Goal: Browse casually: Explore the website without a specific task or goal

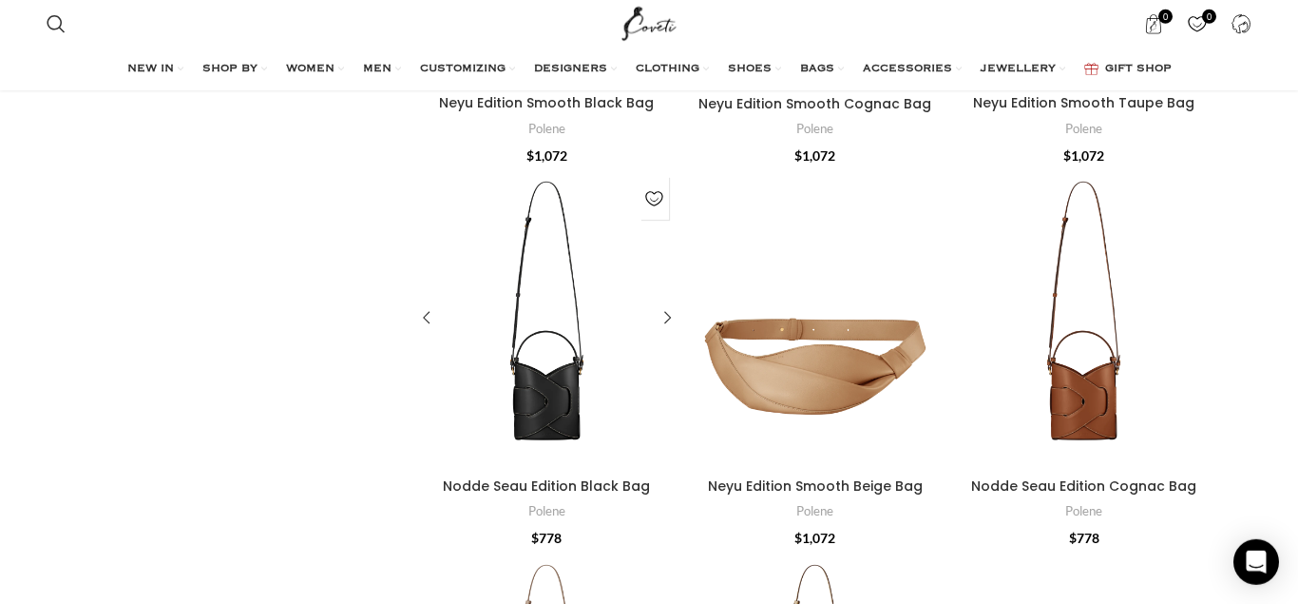
scroll to position [388, 0]
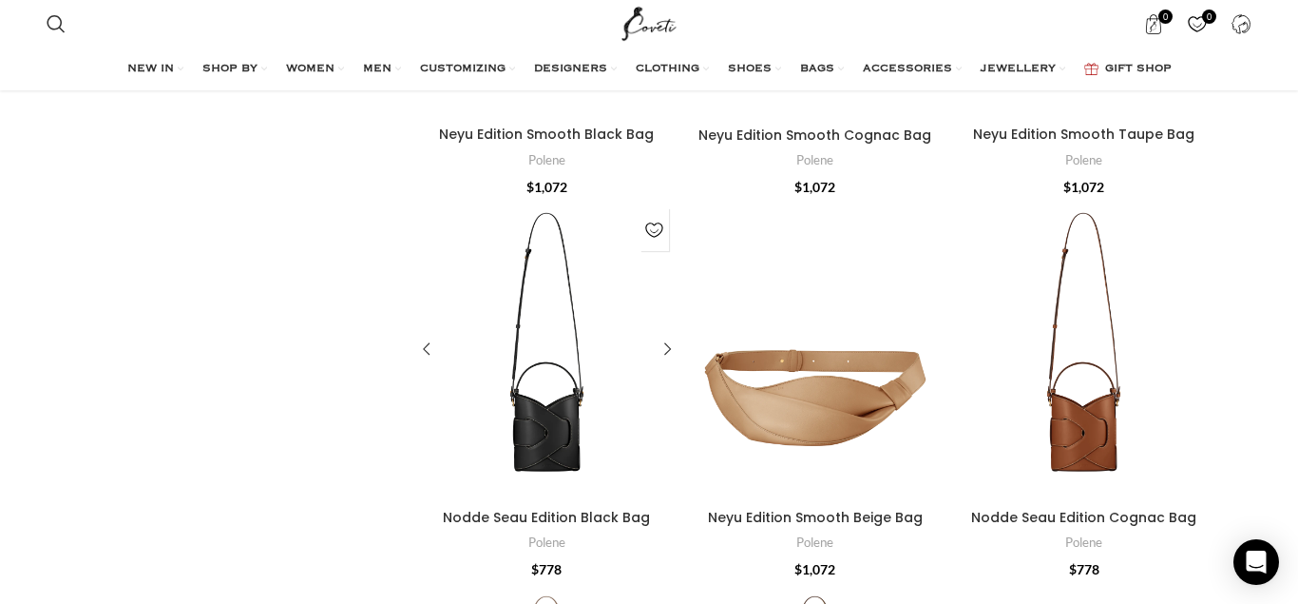
click at [531, 407] on div "Nodde Seau Edition Black Bag" at bounding box center [514, 349] width 66 height 300
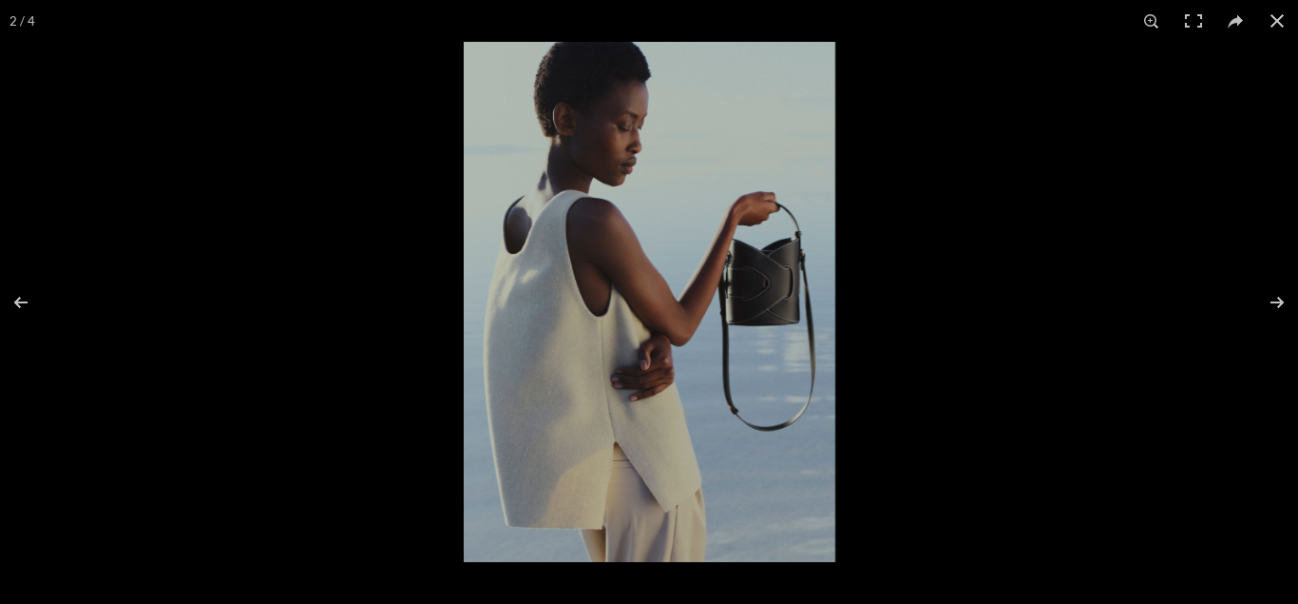
scroll to position [582, 0]
click at [1274, 303] on button at bounding box center [1265, 302] width 67 height 95
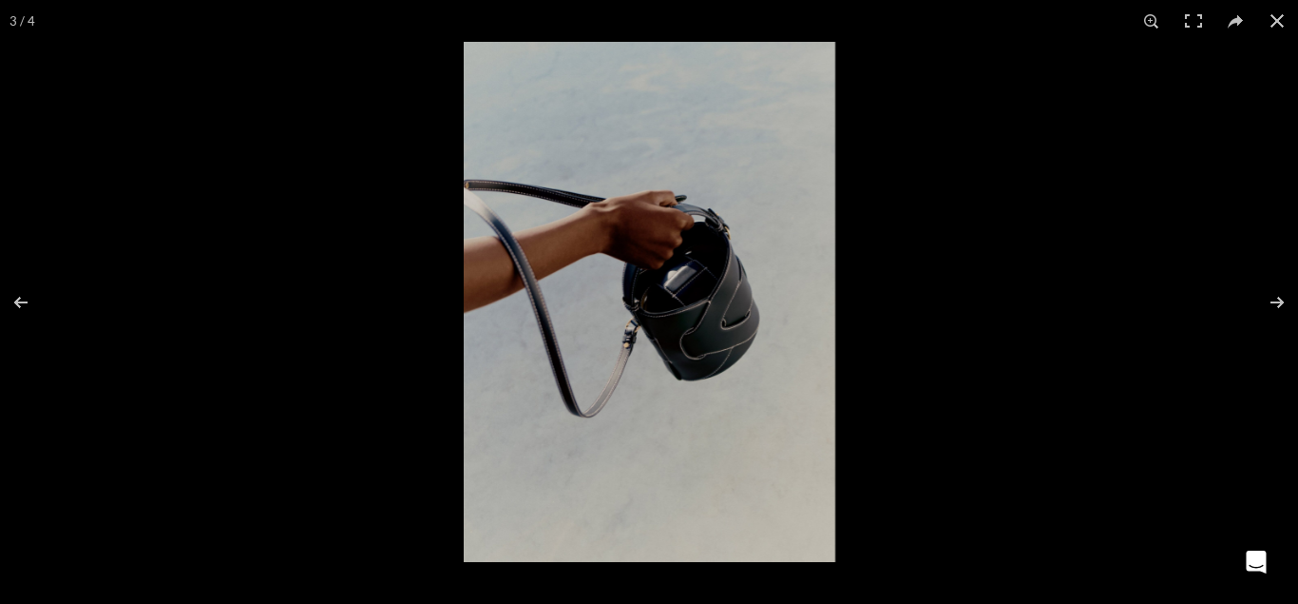
click at [1274, 303] on button at bounding box center [1265, 302] width 67 height 95
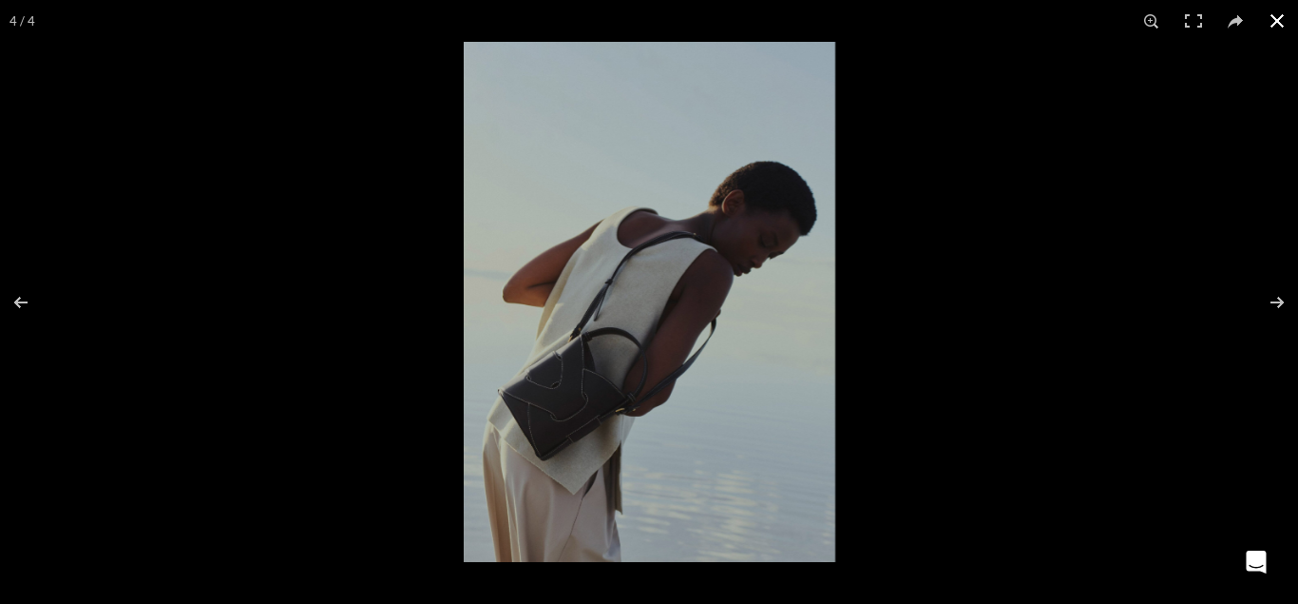
click at [1278, 17] on button at bounding box center [1278, 21] width 42 height 42
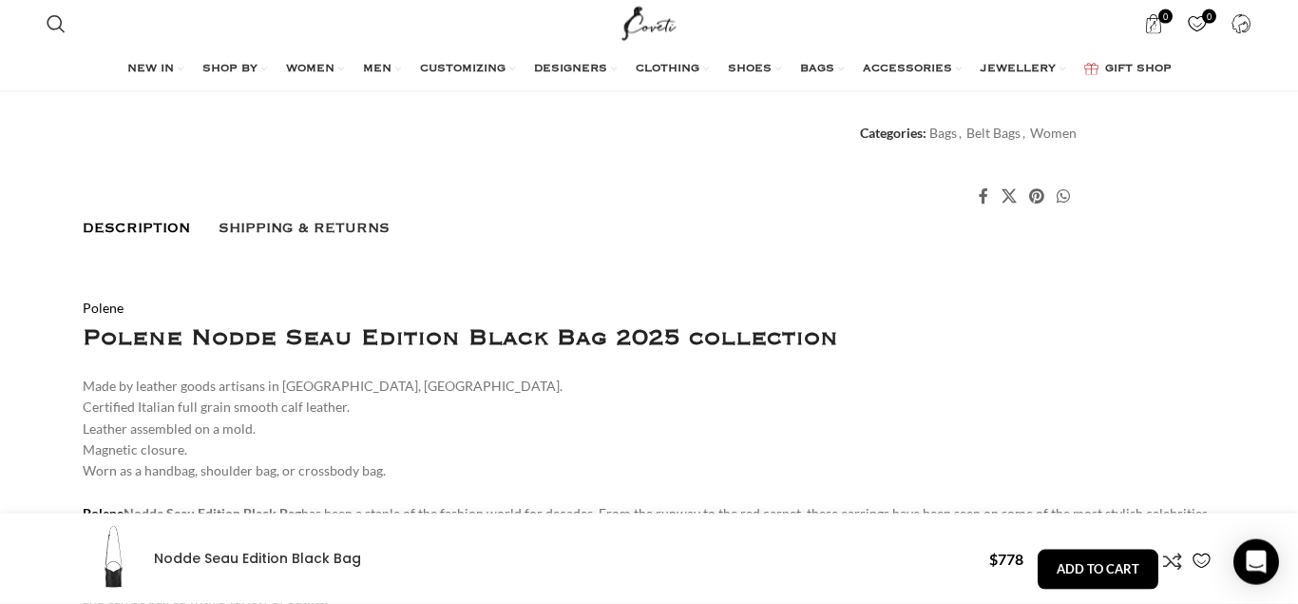
scroll to position [1067, 0]
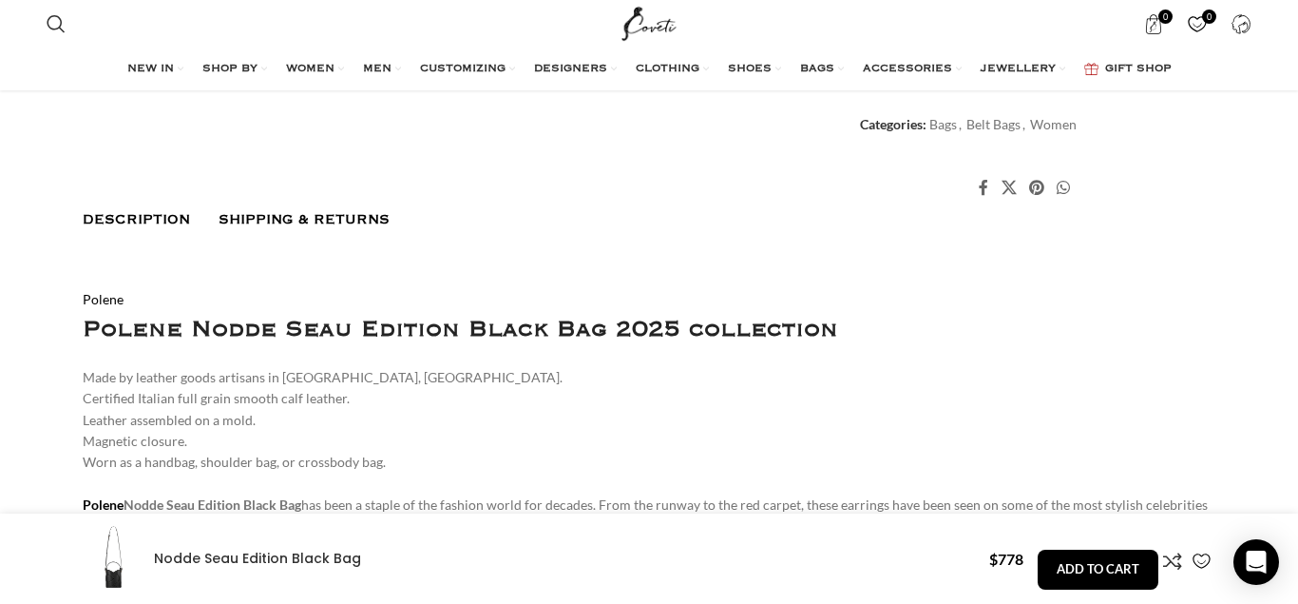
click at [287, 214] on span "Shipping & Returns" at bounding box center [304, 219] width 171 height 15
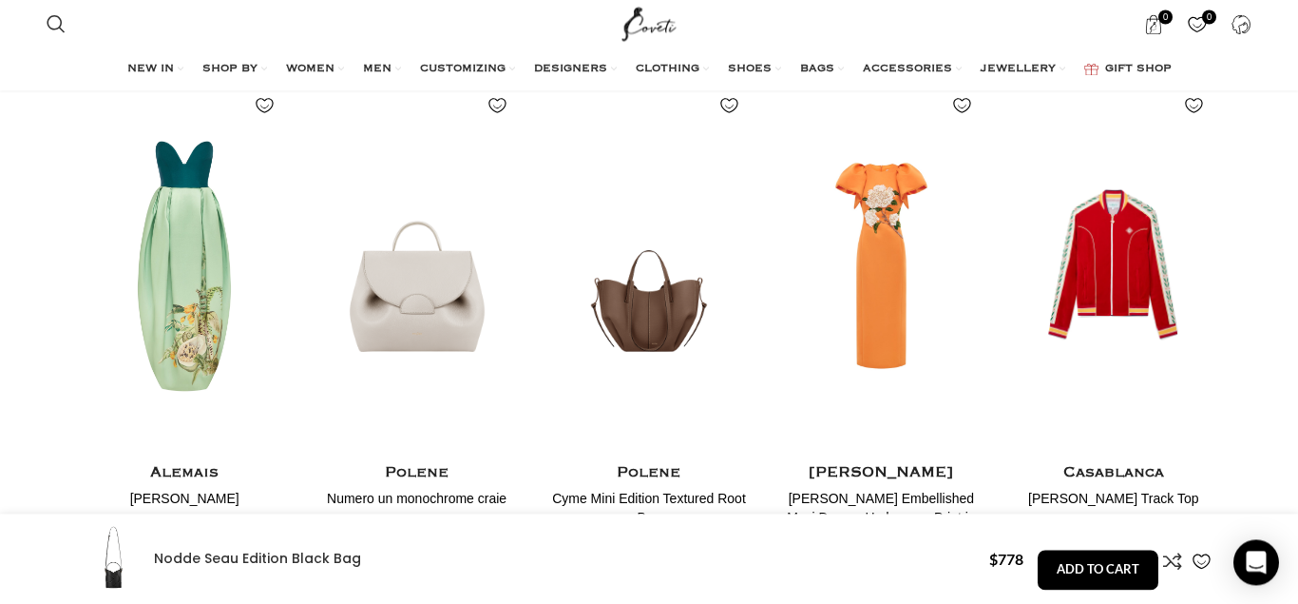
scroll to position [2036, 0]
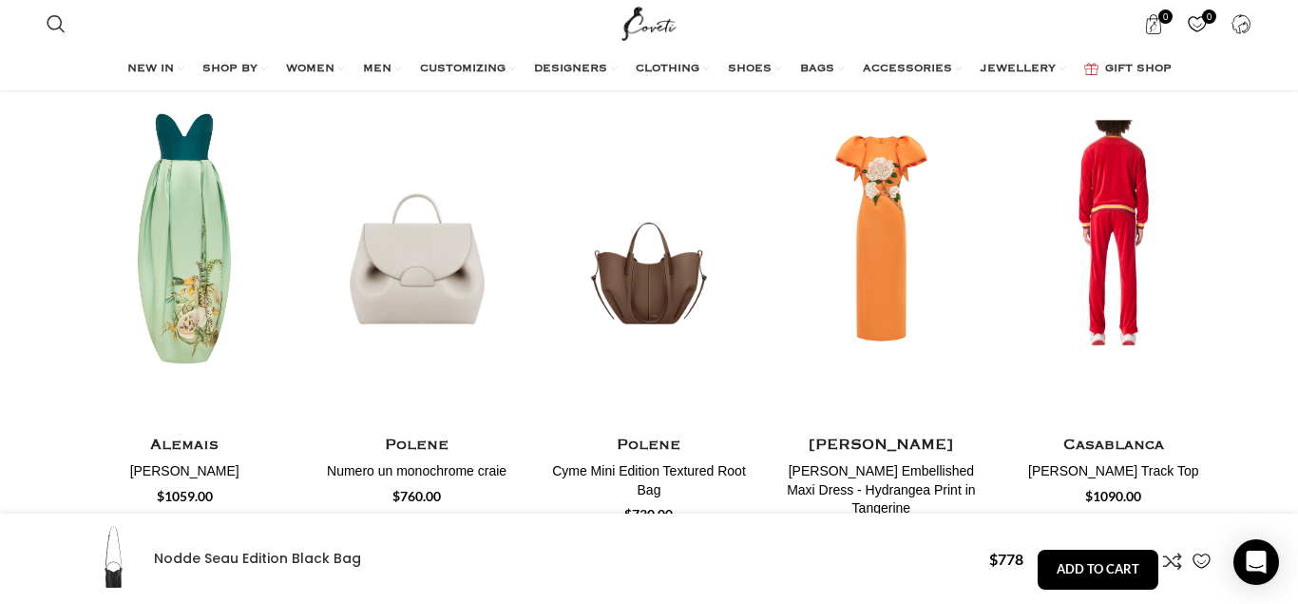
click at [1105, 252] on img "5 / 5" at bounding box center [1114, 239] width 210 height 392
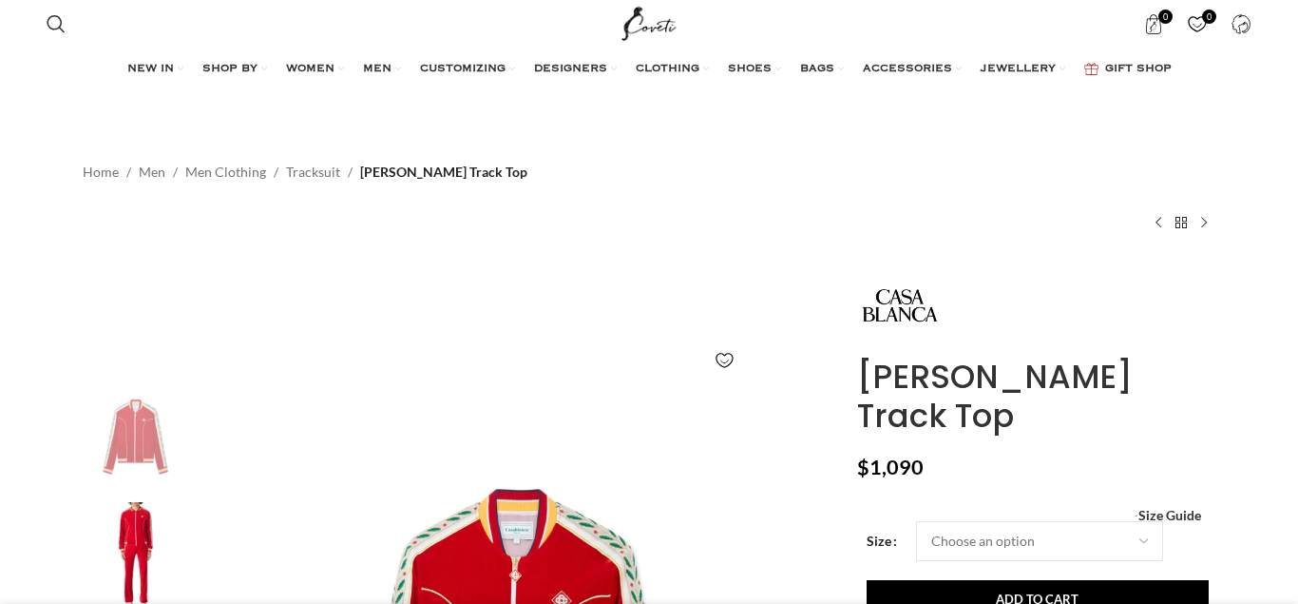
scroll to position [485, 0]
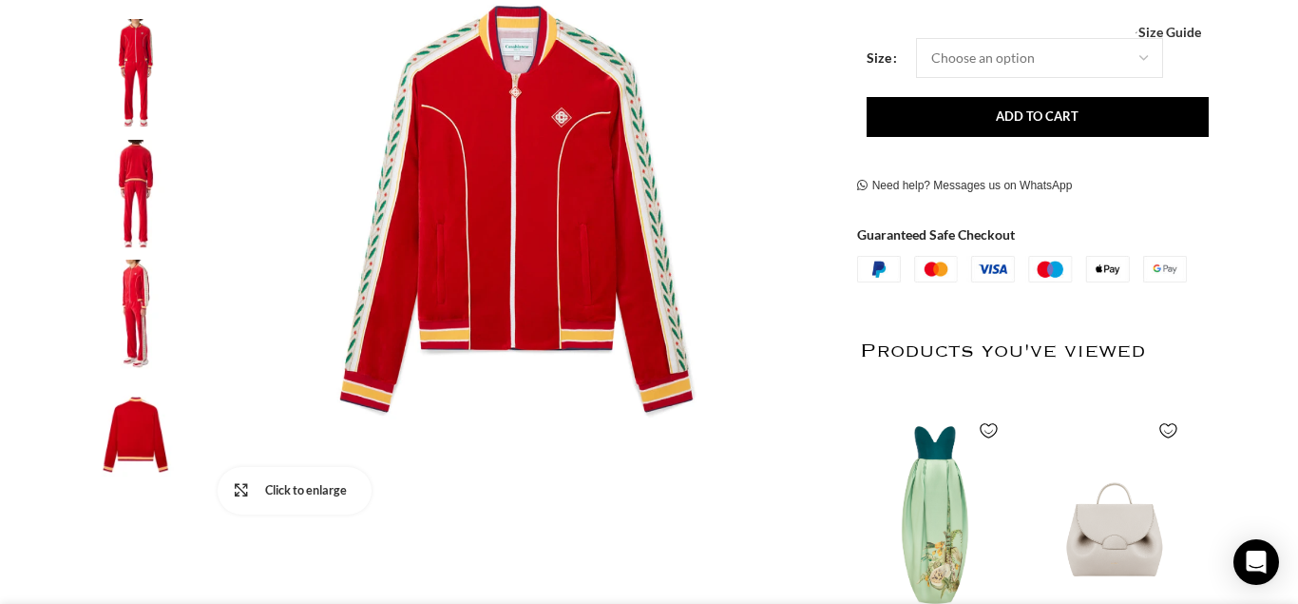
click at [239, 484] on link "Click to enlarge" at bounding box center [295, 491] width 154 height 48
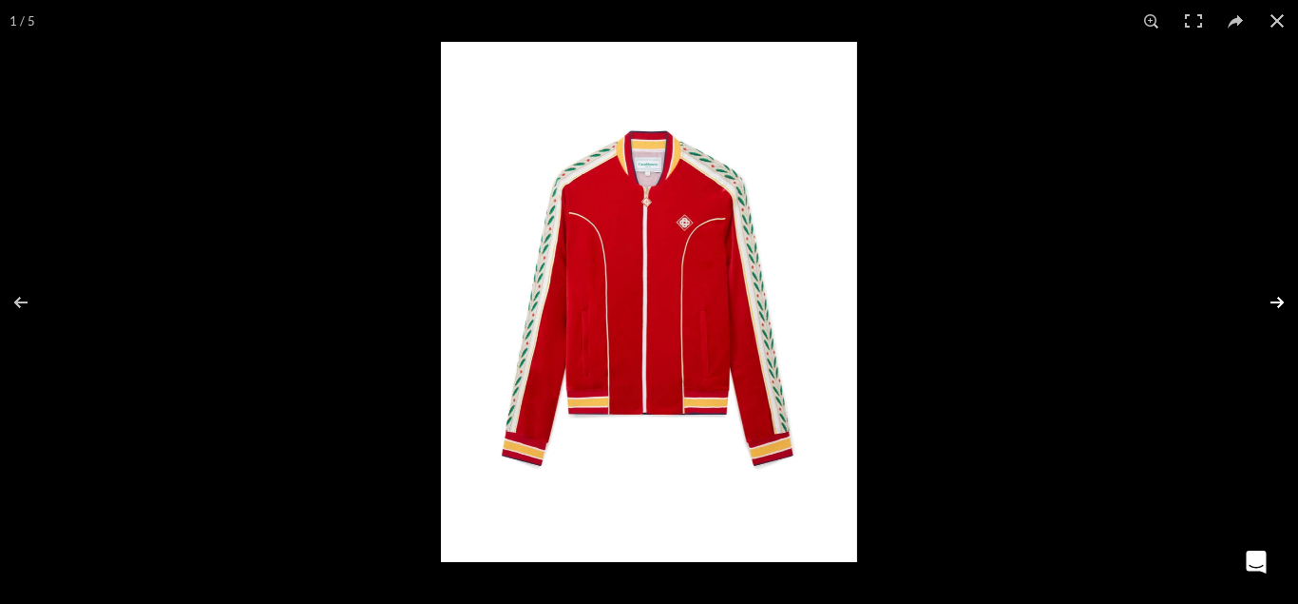
click at [1266, 298] on button at bounding box center [1265, 302] width 67 height 95
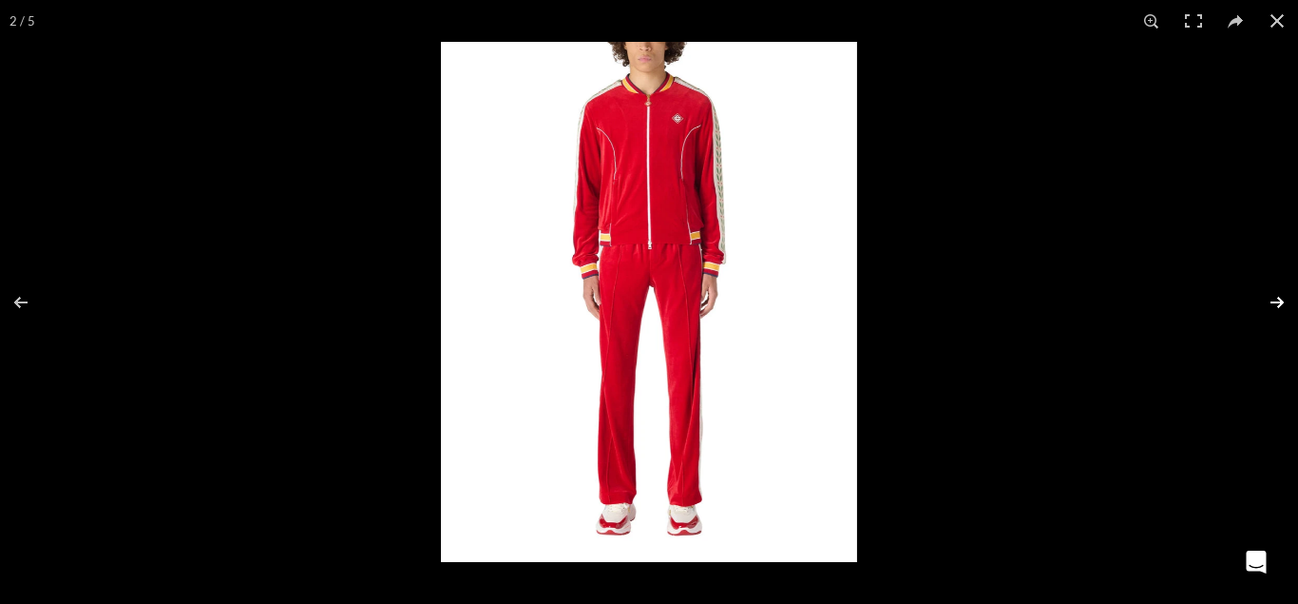
click at [1266, 298] on button at bounding box center [1265, 302] width 67 height 95
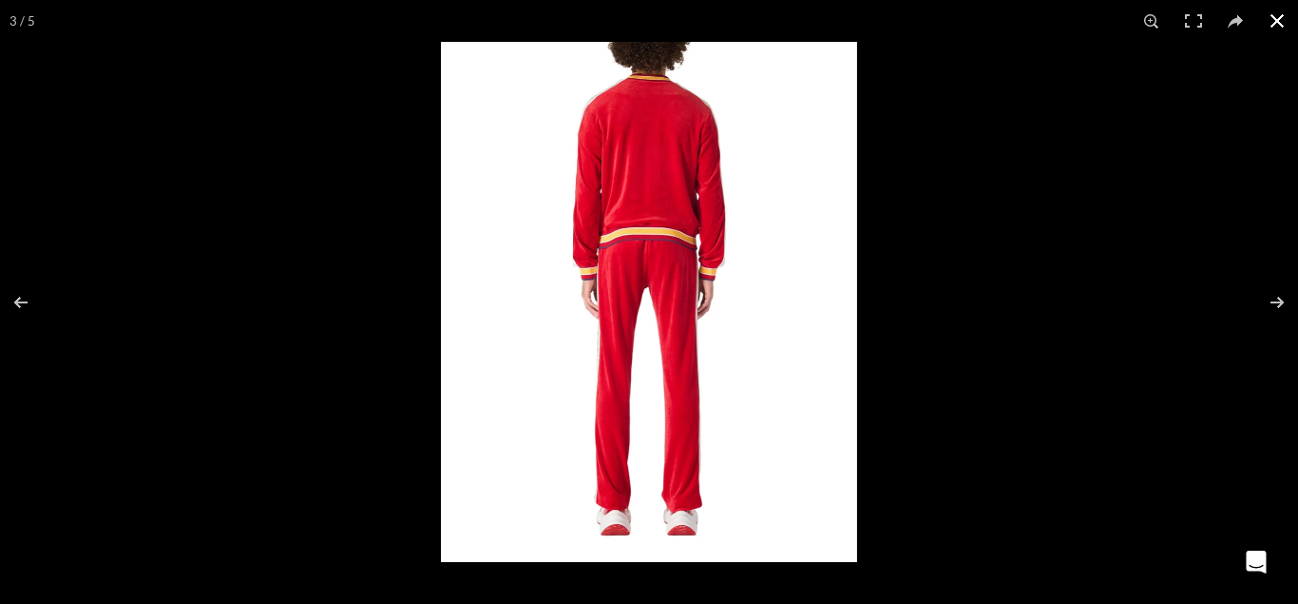
click at [1282, 22] on button at bounding box center [1278, 21] width 42 height 42
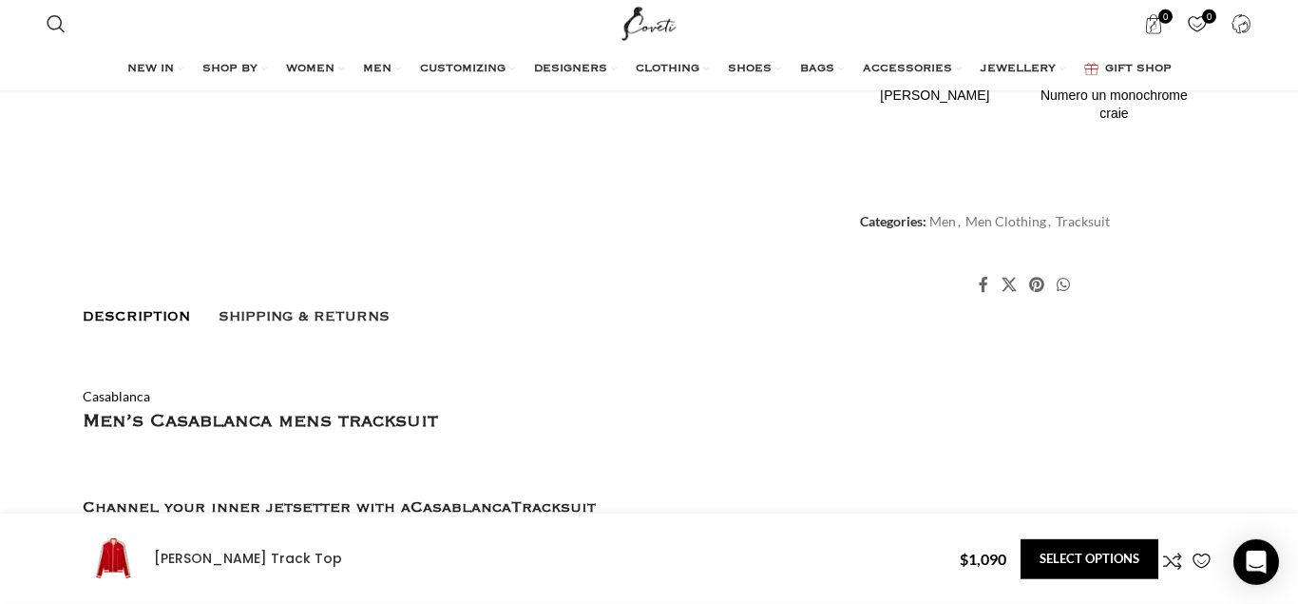
scroll to position [1067, 0]
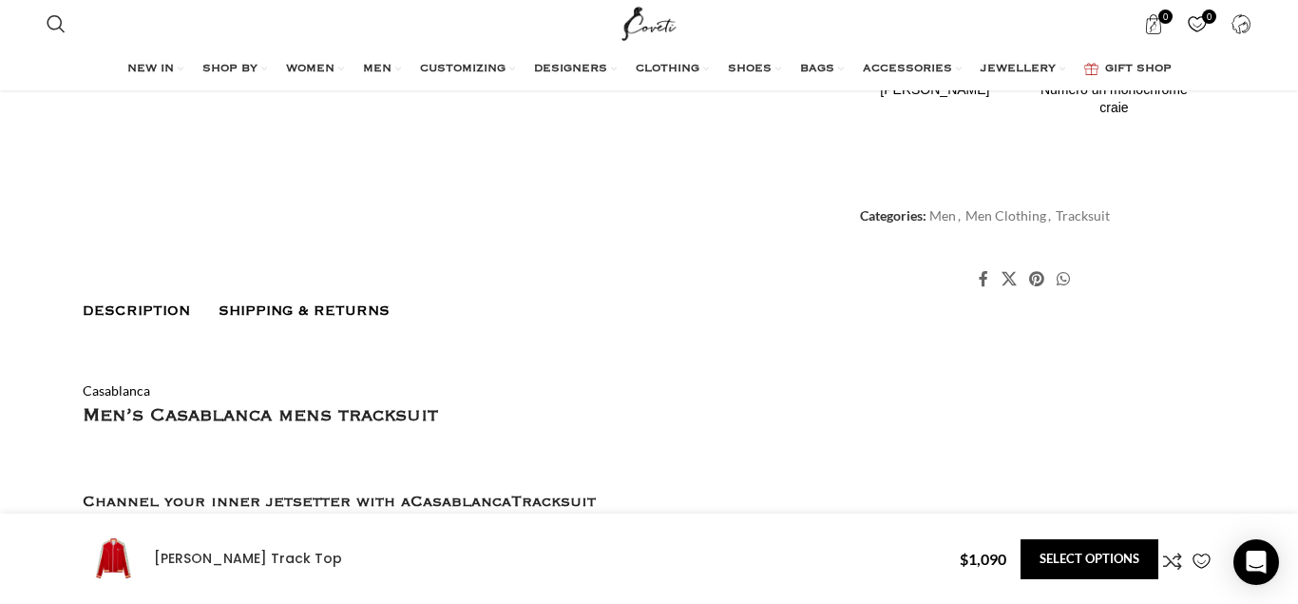
click at [359, 311] on span "Shipping & Returns" at bounding box center [304, 310] width 171 height 15
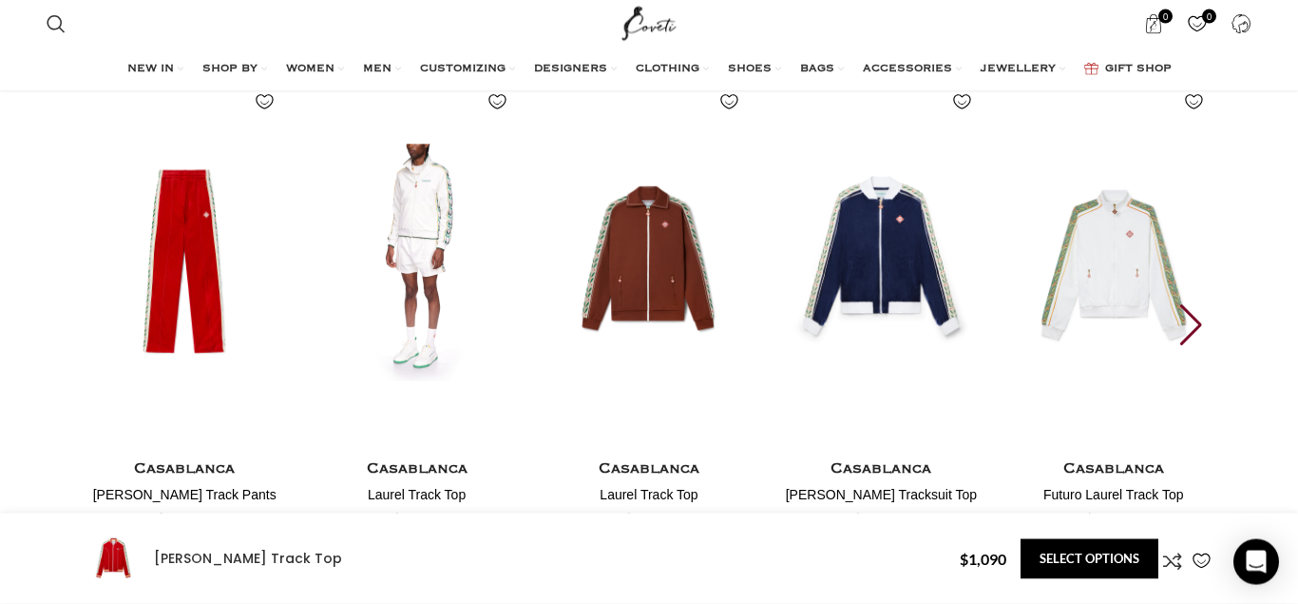
scroll to position [2133, 0]
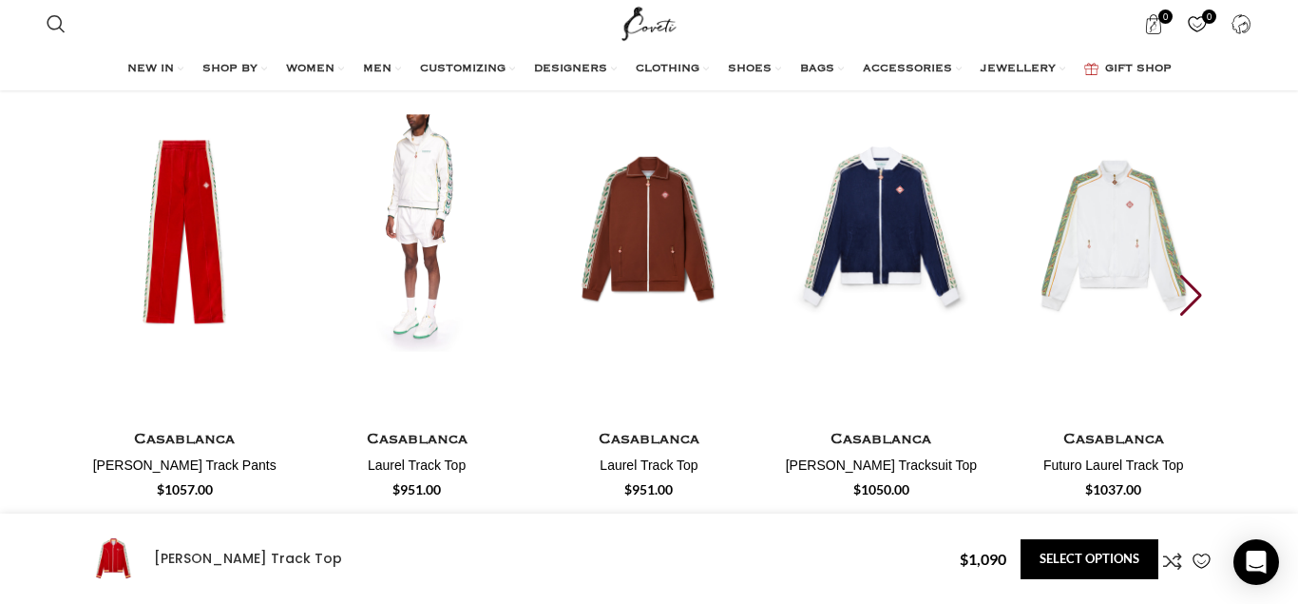
click at [417, 237] on img "2 / 30" at bounding box center [417, 233] width 210 height 392
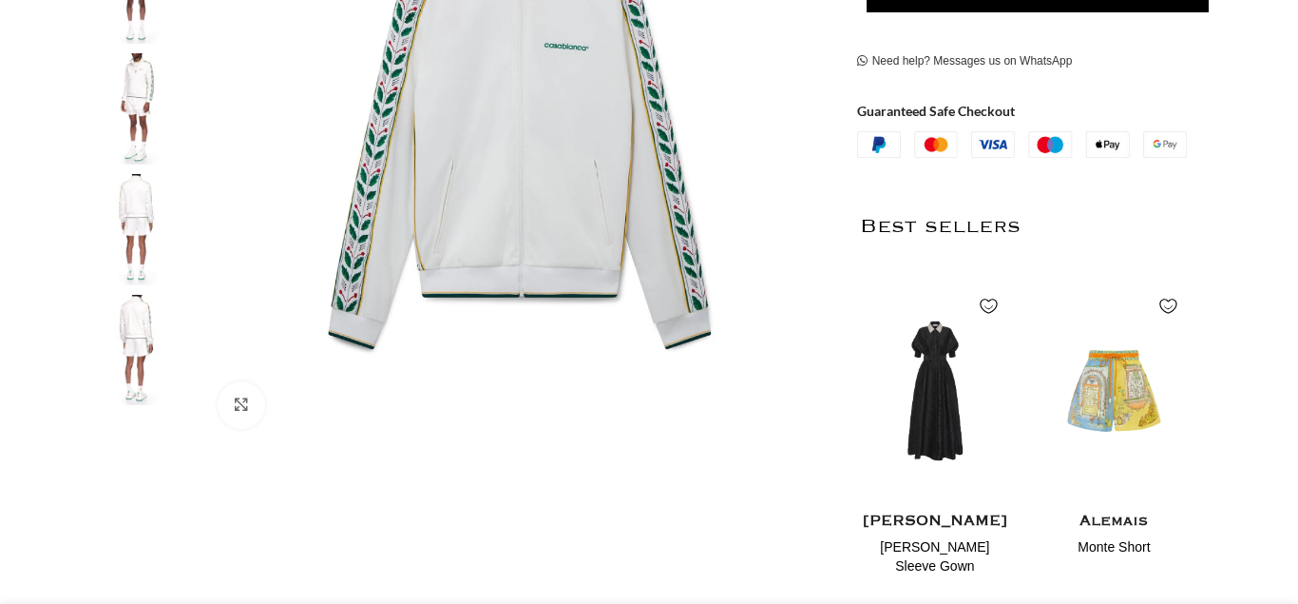
scroll to position [582, 0]
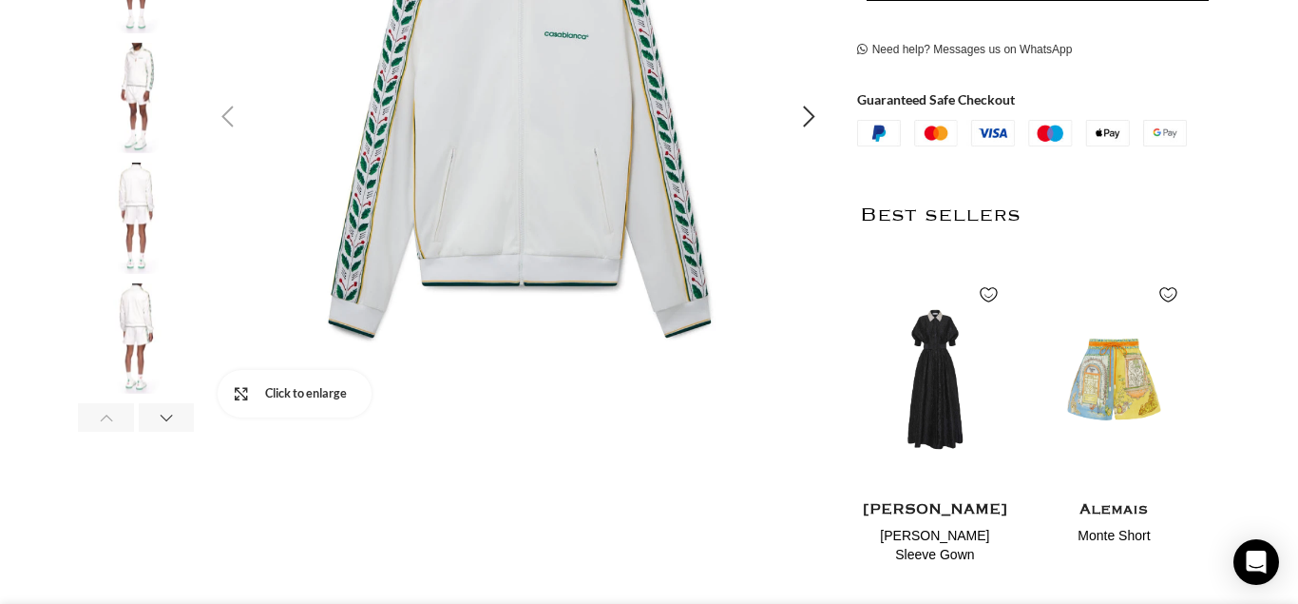
click at [238, 388] on link "Click to enlarge" at bounding box center [295, 394] width 154 height 48
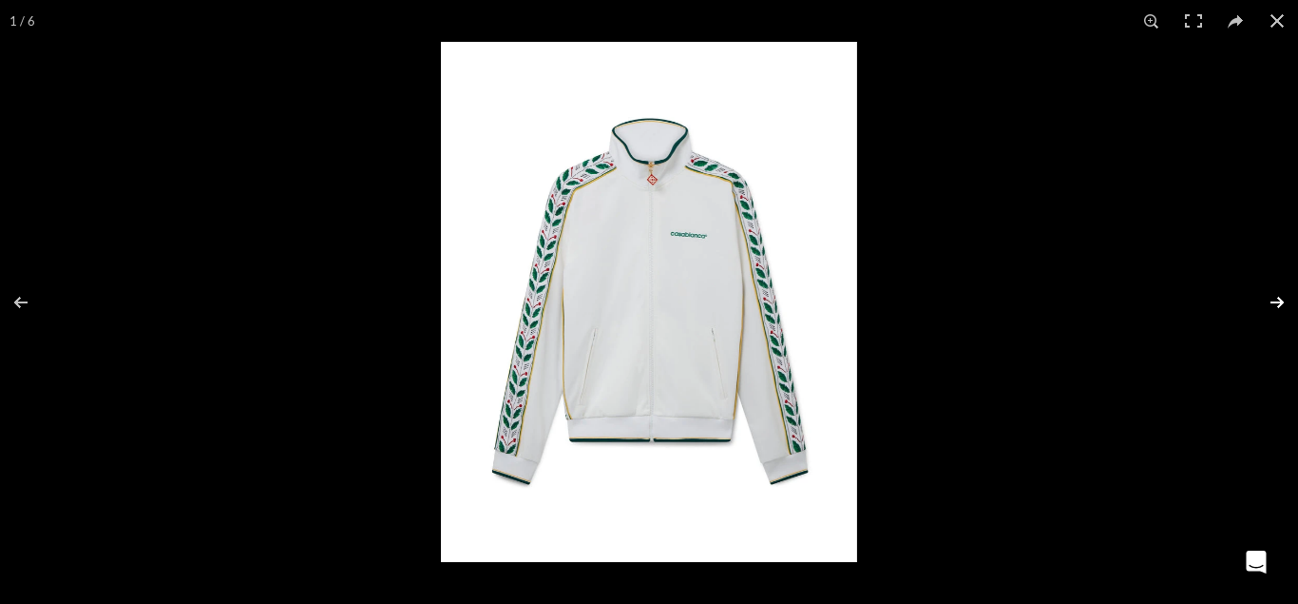
click at [1278, 299] on button at bounding box center [1265, 302] width 67 height 95
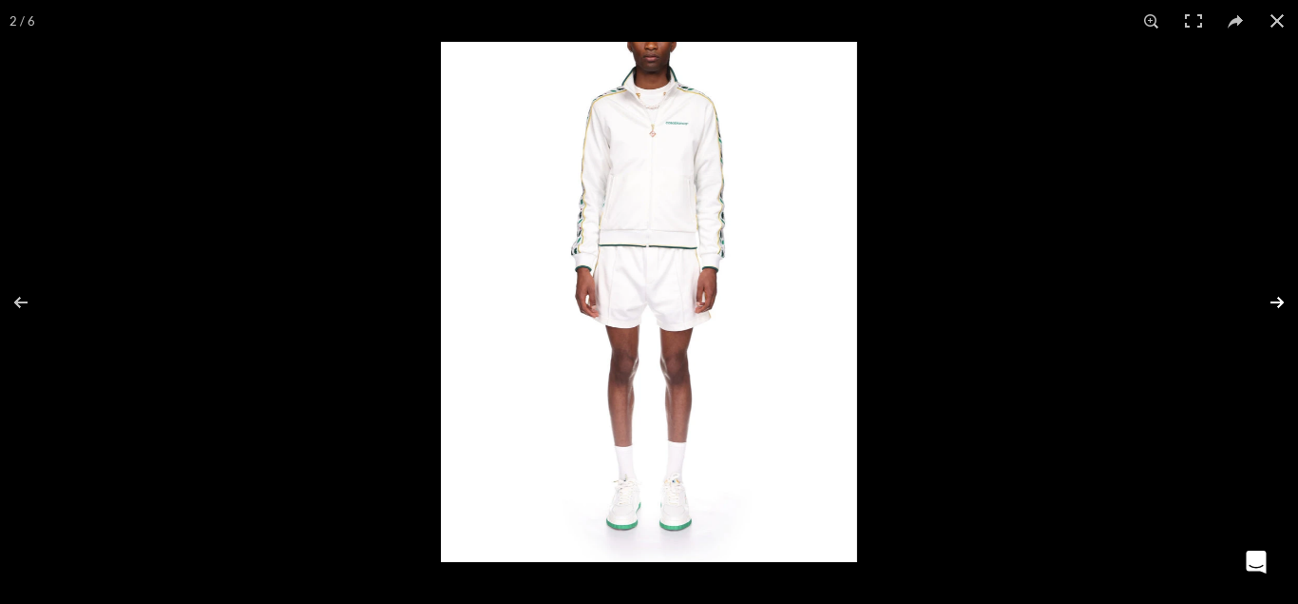
click at [1278, 299] on button at bounding box center [1265, 302] width 67 height 95
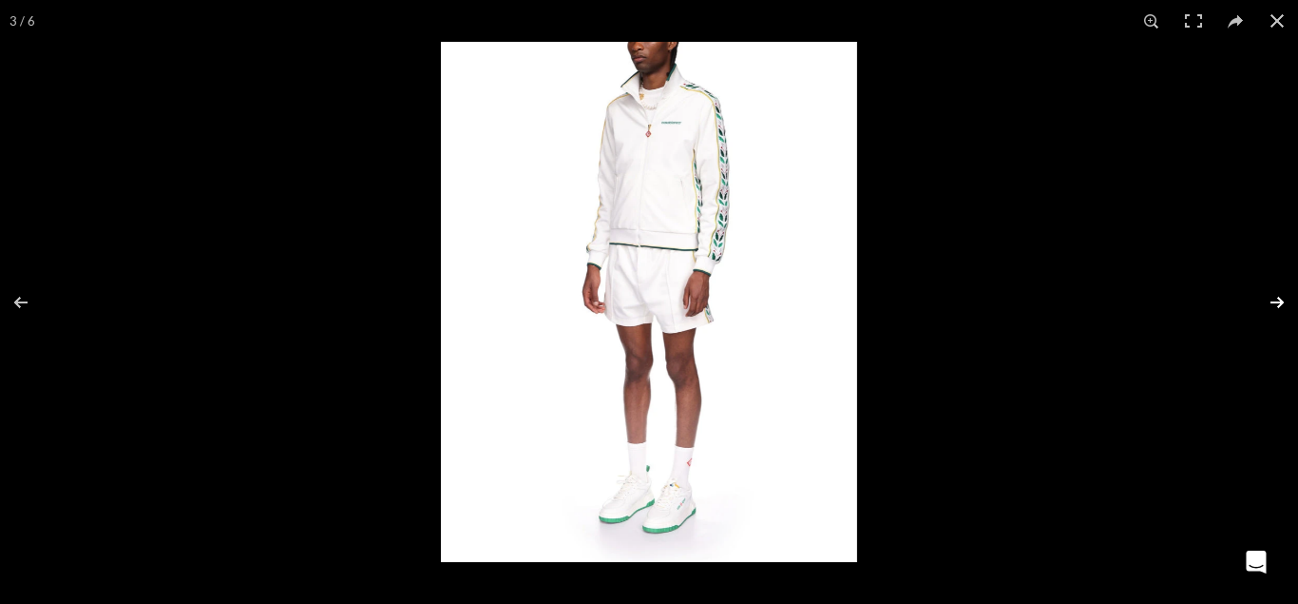
click at [1278, 299] on button at bounding box center [1265, 302] width 67 height 95
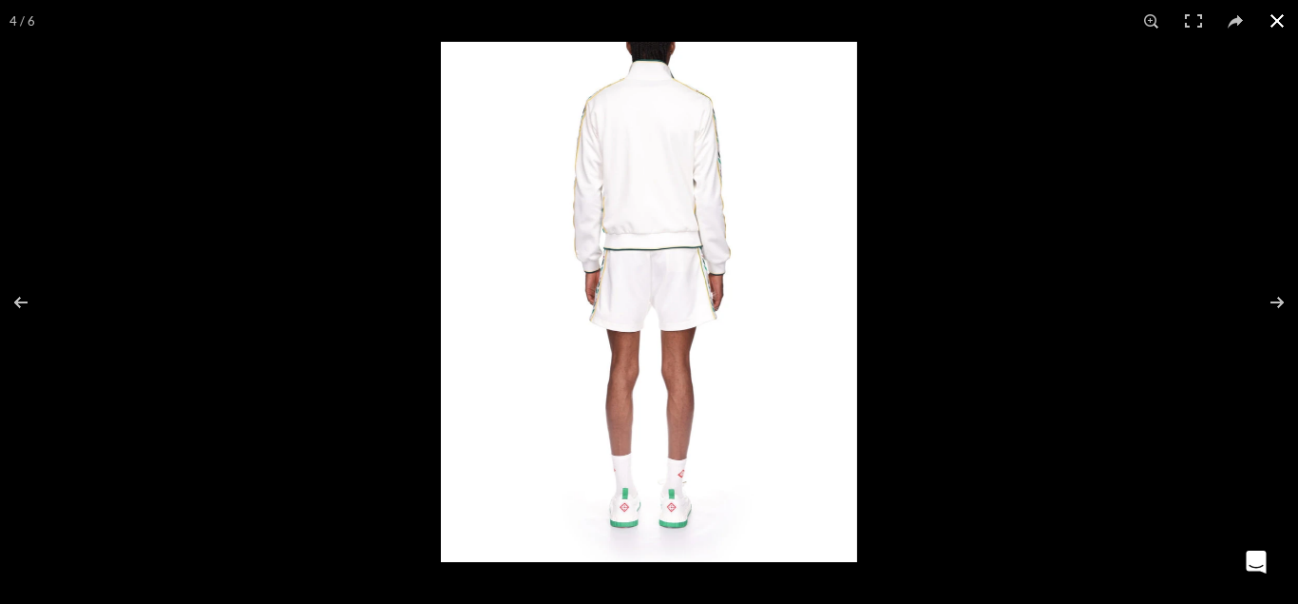
click at [1281, 19] on button at bounding box center [1278, 21] width 42 height 42
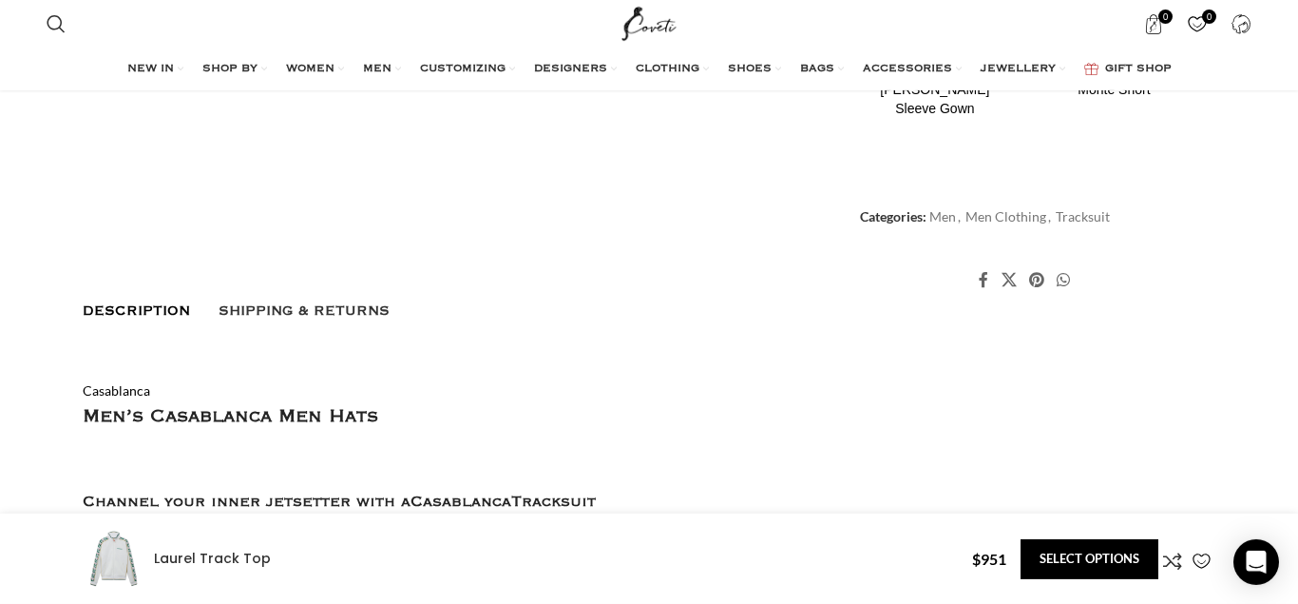
scroll to position [1067, 0]
